Goal: Task Accomplishment & Management: Manage account settings

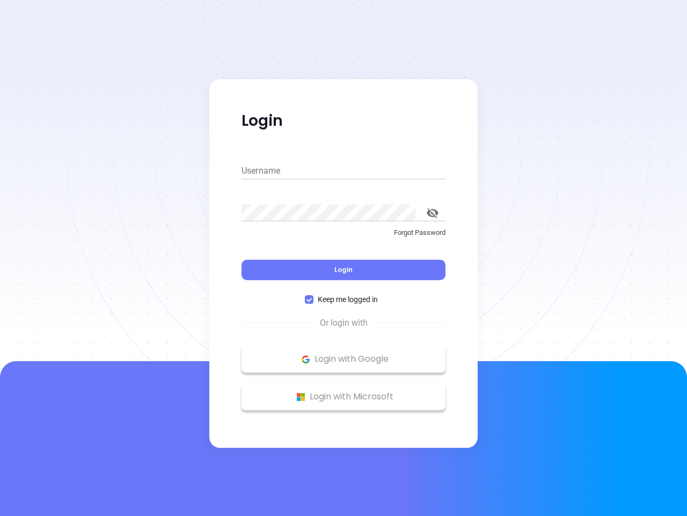
click at [344, 258] on div "Login" at bounding box center [344, 263] width 204 height 33
click at [344, 171] on input "Username" at bounding box center [344, 170] width 204 height 17
click at [433, 213] on icon "toggle password visibility" at bounding box center [433, 213] width 12 height 10
click at [344, 270] on span "Login" at bounding box center [344, 269] width 18 height 9
click at [344, 299] on span "Keep me logged in" at bounding box center [348, 299] width 69 height 12
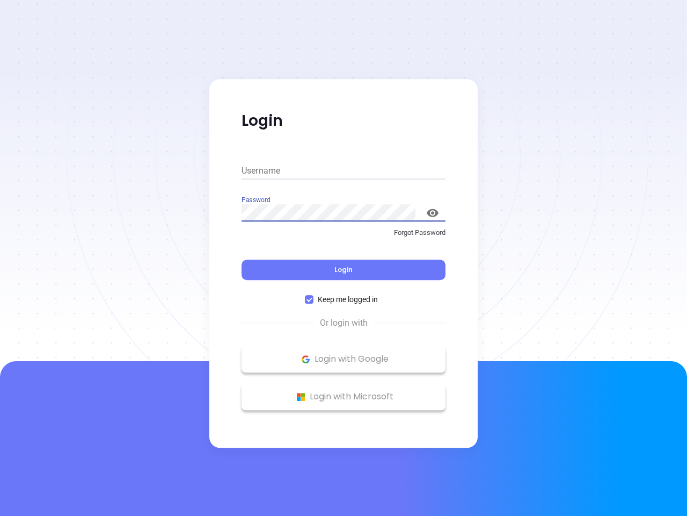
click at [314, 299] on input "Keep me logged in" at bounding box center [309, 299] width 9 height 9
checkbox input "false"
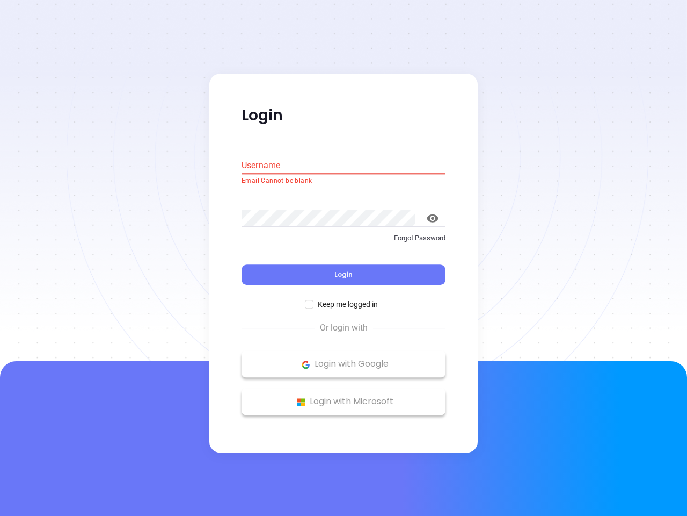
click at [344, 359] on p "Login with Google" at bounding box center [343, 364] width 193 height 16
click at [344, 396] on p "Login with Microsoft" at bounding box center [343, 402] width 193 height 16
